Goal: Information Seeking & Learning: Learn about a topic

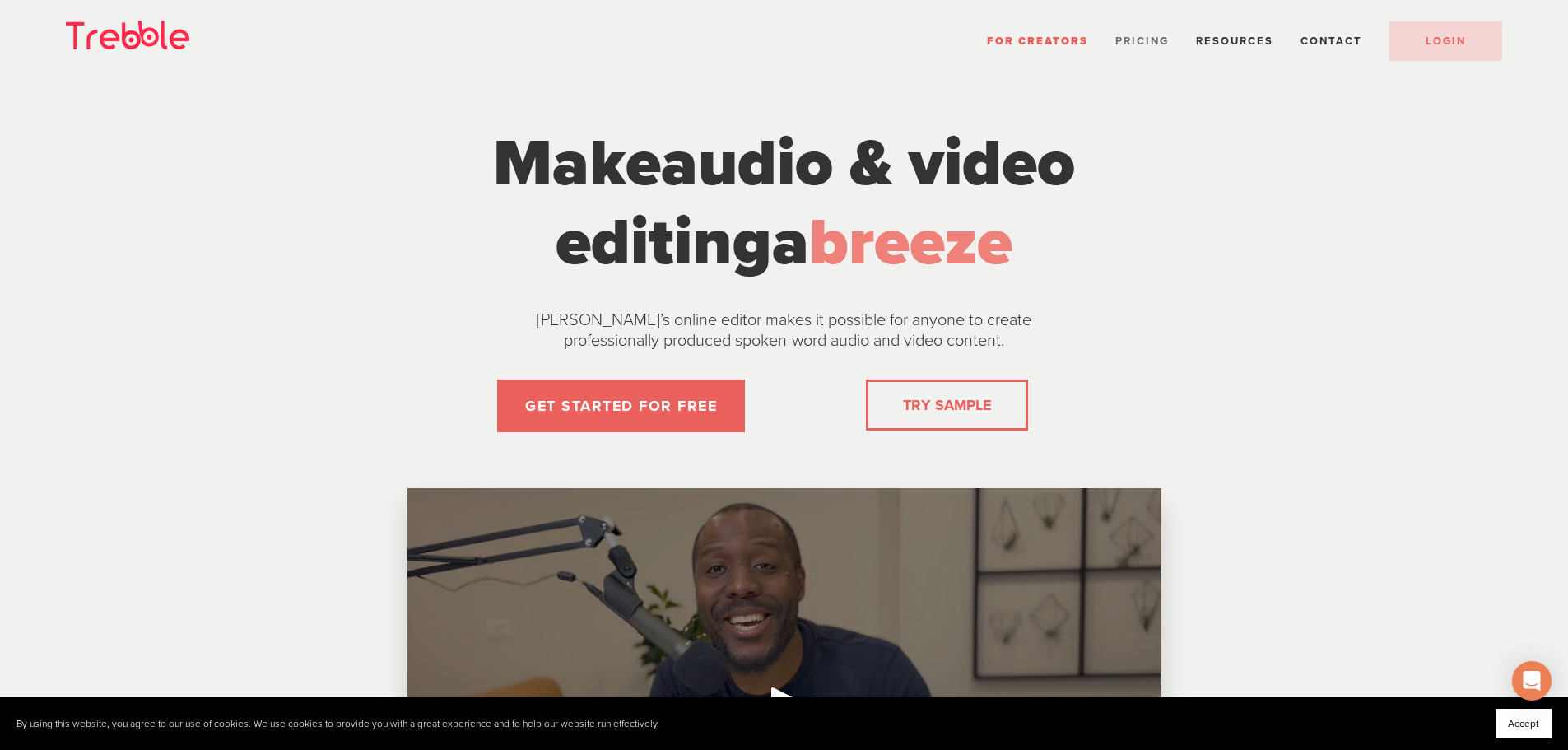
click at [1146, 41] on span "Pricing" at bounding box center [1141, 41] width 54 height 13
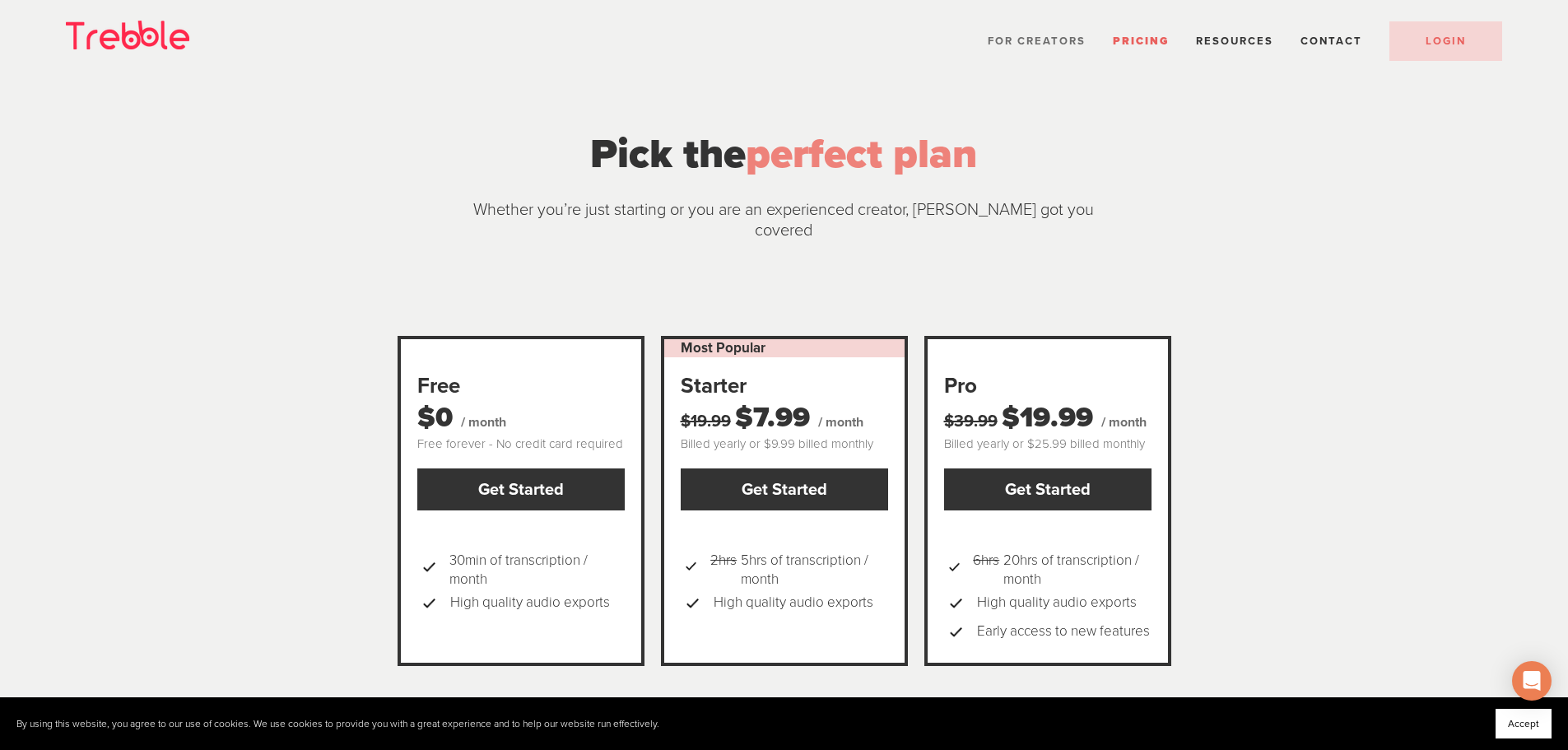
click at [1077, 45] on span "For Creators" at bounding box center [1037, 41] width 98 height 13
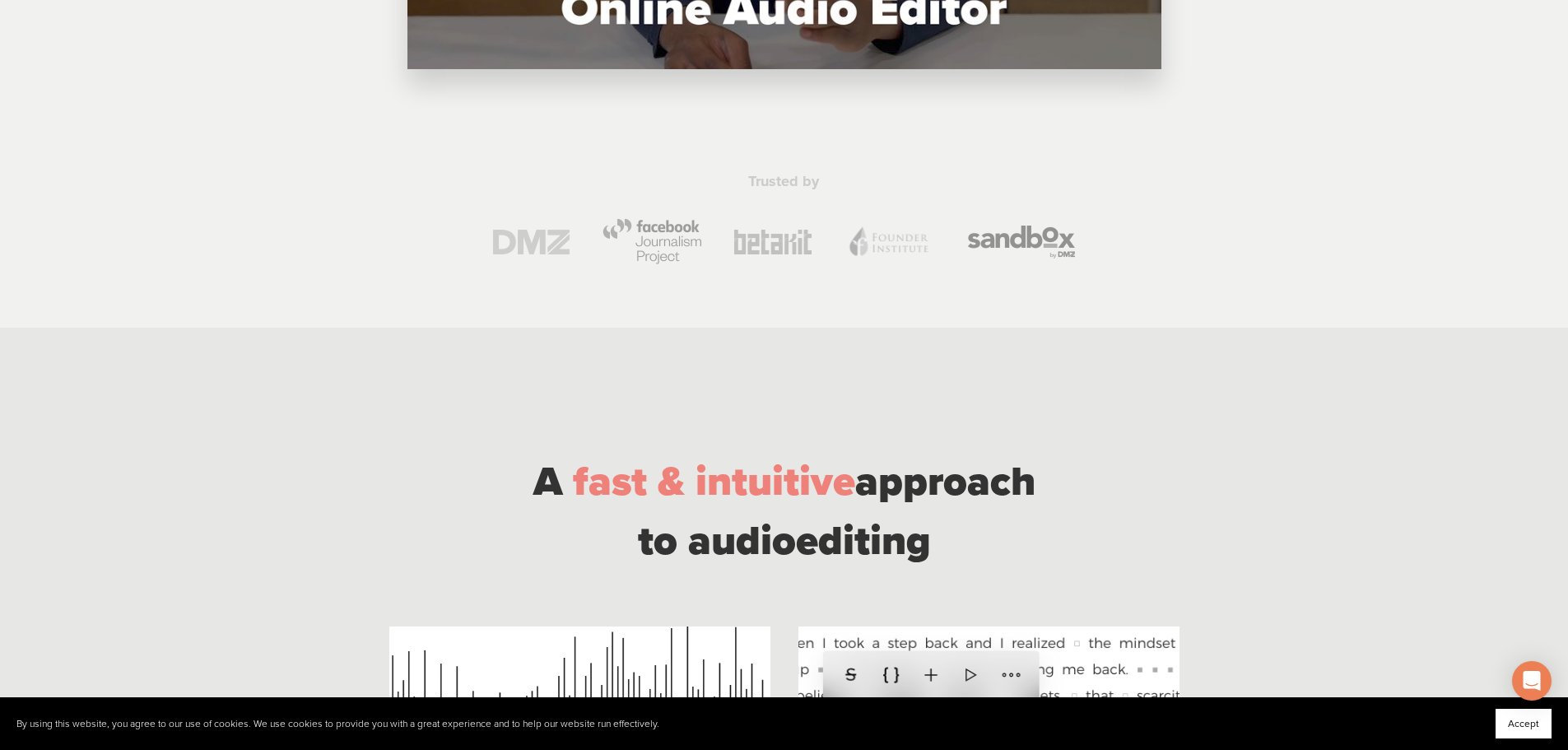
scroll to position [1152, 0]
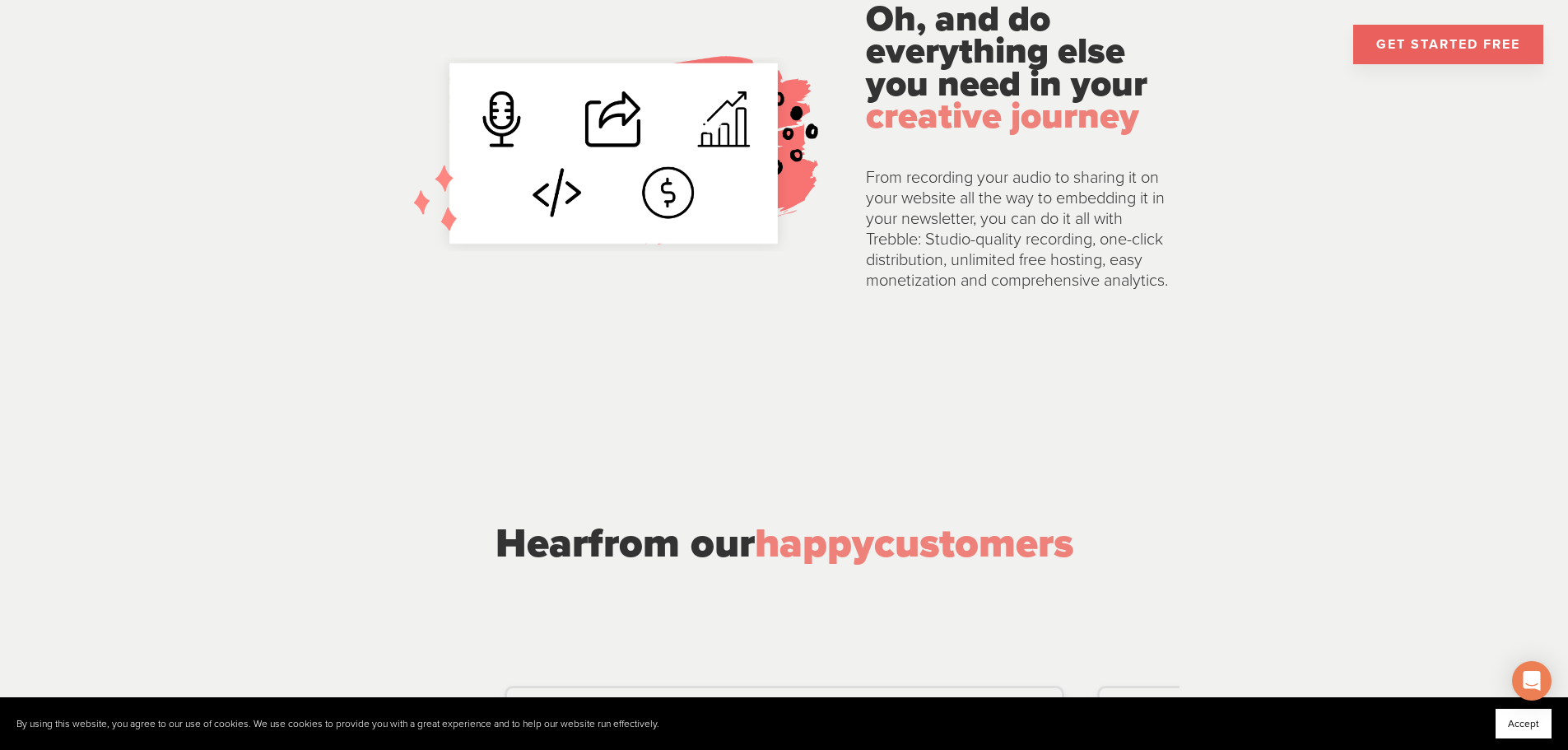
scroll to position [3620, 0]
